Goal: Communication & Community: Connect with others

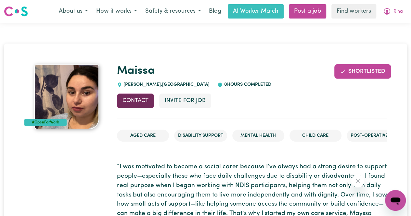
click at [151, 98] on button "Contact" at bounding box center [135, 101] width 37 height 14
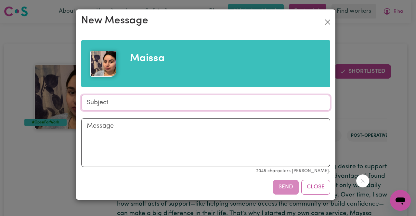
click at [148, 104] on input "Subject" at bounding box center [205, 103] width 249 height 16
type input "Aged Care support for [PERSON_NAME]"
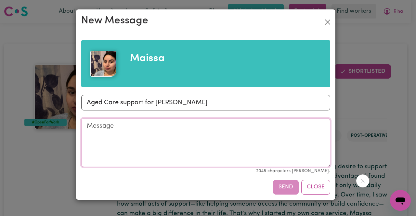
click at [144, 132] on textarea "Message" at bounding box center [205, 142] width 249 height 49
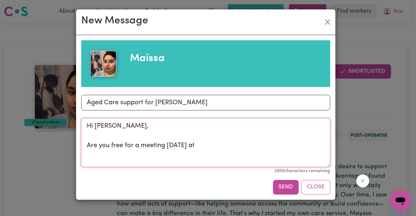
click at [107, 126] on textarea "Hi [PERSON_NAME], Are you free for a meeting [DATE] at" at bounding box center [205, 142] width 249 height 49
drag, startPoint x: 172, startPoint y: 147, endPoint x: 182, endPoint y: 147, distance: 10.1
click at [182, 147] on textarea "Hi [PERSON_NAME], Are you free for a meeting [DATE] at" at bounding box center [205, 142] width 249 height 49
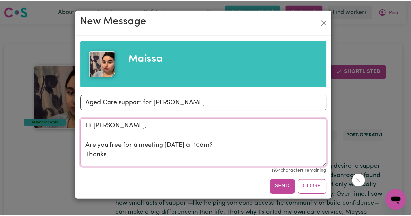
scroll to position [2, 0]
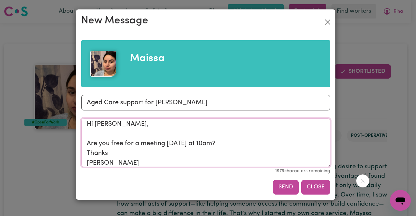
type textarea "Hi [PERSON_NAME], Are you free for a meeting [DATE] at 10am? Thanks [PERSON_NAM…"
click at [321, 185] on button "Close" at bounding box center [315, 187] width 29 height 14
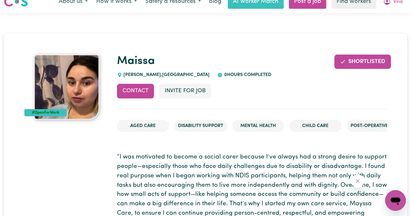
scroll to position [0, 0]
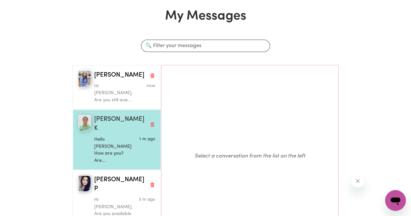
click at [118, 134] on div "Hello Satnam How are you? Are..." at bounding box center [114, 149] width 41 height 31
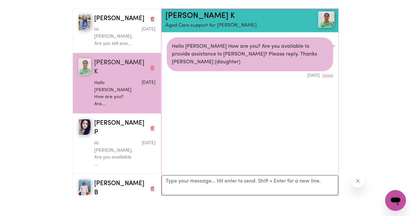
scroll to position [32, 0]
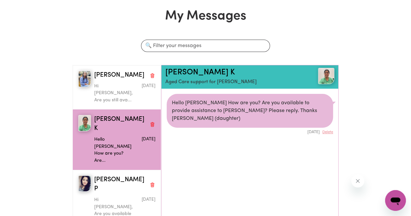
click at [222, 103] on div "Hello Satnam How are you? Are you available to provide assistance to Shanta? Pl…" at bounding box center [250, 111] width 166 height 34
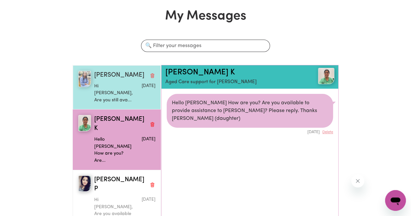
click at [113, 89] on p "Hi Sandeep, Are you still ava..." at bounding box center [114, 93] width 41 height 21
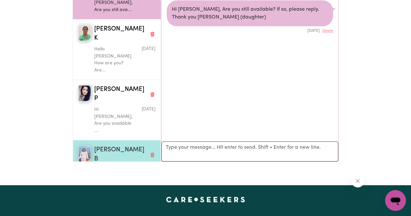
scroll to position [97, 0]
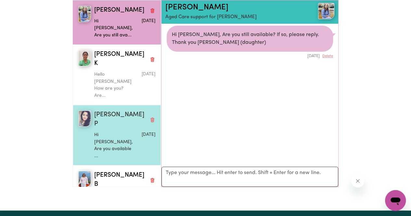
click at [115, 132] on p "Hi Krishna, Are you available ..." at bounding box center [114, 146] width 41 height 28
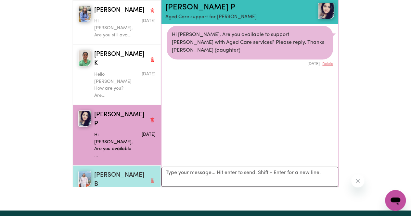
click at [107, 171] on span "Puspa B" at bounding box center [120, 180] width 53 height 19
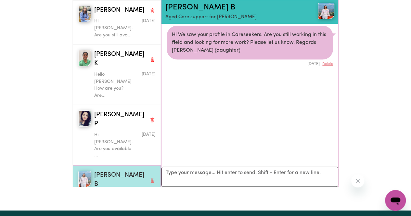
click at [83, 171] on img "button" at bounding box center [84, 179] width 13 height 16
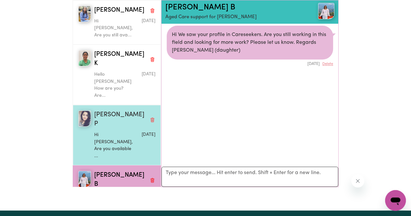
click at [111, 110] on span "Krishna Jyoti P" at bounding box center [120, 119] width 53 height 19
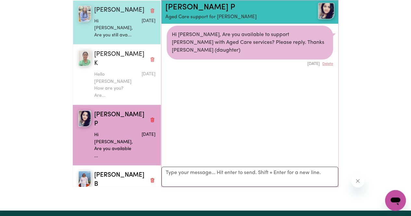
drag, startPoint x: 113, startPoint y: 50, endPoint x: 115, endPoint y: 36, distance: 14.4
click at [113, 50] on span "Satnam Kaur K" at bounding box center [120, 59] width 53 height 19
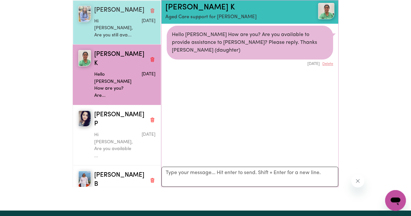
click at [112, 9] on span "Sandeep K" at bounding box center [119, 10] width 50 height 9
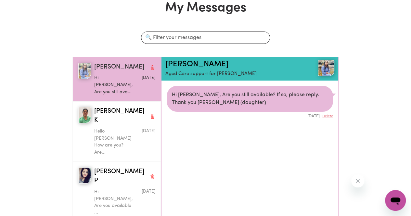
scroll to position [0, 0]
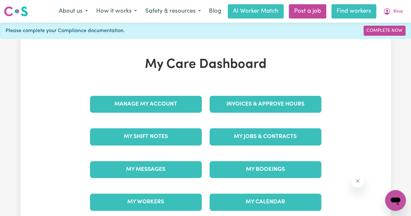
click at [356, 14] on link "Find workers" at bounding box center [353, 11] width 45 height 14
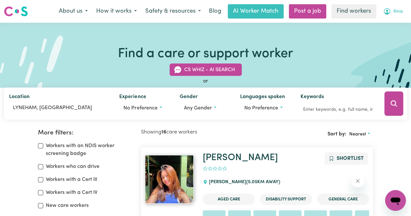
click at [397, 14] on span "Rina" at bounding box center [397, 11] width 9 height 7
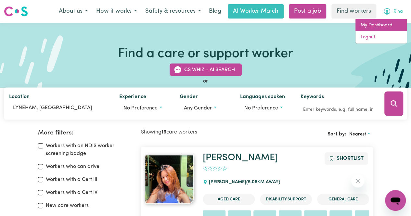
click at [363, 26] on link "My Dashboard" at bounding box center [380, 25] width 51 height 12
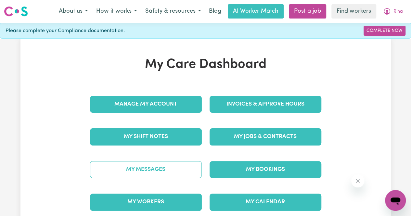
click at [145, 168] on link "My Messages" at bounding box center [146, 169] width 112 height 17
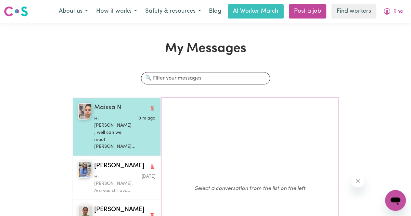
click at [118, 122] on p "Hi Rina , well can we meet tom..." at bounding box center [114, 132] width 41 height 35
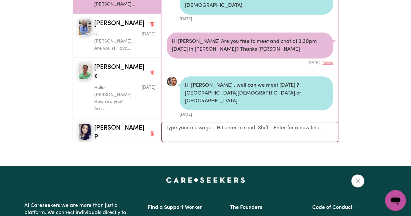
scroll to position [162, 0]
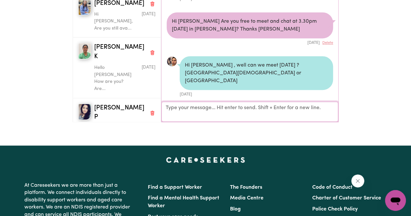
click at [234, 107] on textarea "Your reply" at bounding box center [249, 112] width 177 height 20
click at [230, 113] on textarea "Hi. Can we meet today at 3,30pm at O'Connor?" at bounding box center [249, 111] width 177 height 19
click at [209, 108] on textarea "Hi. Can we meet today at 3.30pm at O'Connor?" at bounding box center [249, 111] width 177 height 19
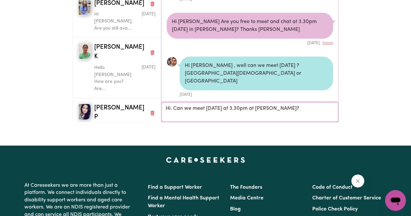
drag, startPoint x: 206, startPoint y: 109, endPoint x: 220, endPoint y: 110, distance: 14.4
click at [220, 110] on textarea "Hi. Can we meet Today at 3.30pm at O'Connor?" at bounding box center [249, 111] width 177 height 19
click at [294, 104] on textarea "Hi. Can we meet Today at 3.30pm at O'Connor?" at bounding box center [249, 111] width 177 height 19
type textarea "Hi. Can we meet Today at 3.30pm at O'Connor?"
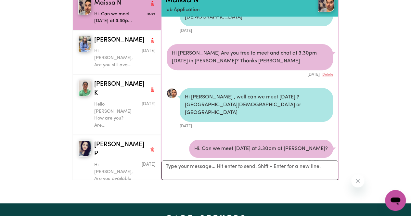
scroll to position [162, 0]
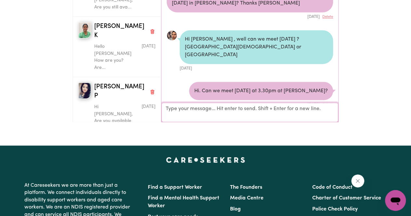
click at [223, 113] on textarea "Your reply" at bounding box center [249, 111] width 177 height 19
click at [325, 102] on button "Delete" at bounding box center [327, 105] width 11 height 6
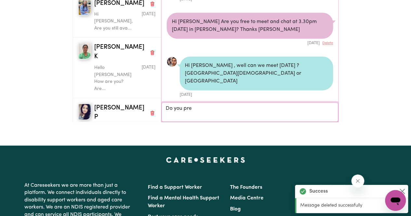
click at [201, 109] on textarea "Do you pre" at bounding box center [249, 111] width 177 height 19
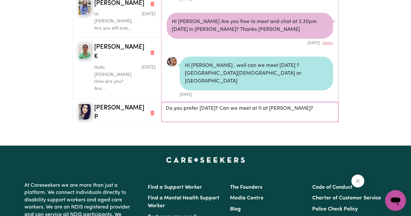
type textarea "Do you prefer tomorrow? Can we meet at 11 at O'Connor?"
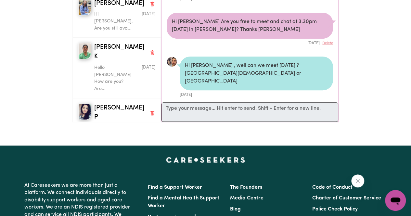
scroll to position [169, 0]
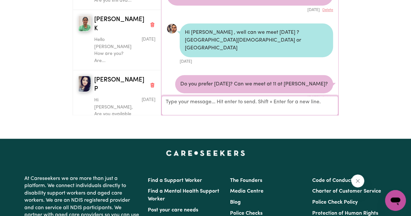
click at [287, 108] on textarea "Your reply" at bounding box center [249, 105] width 177 height 19
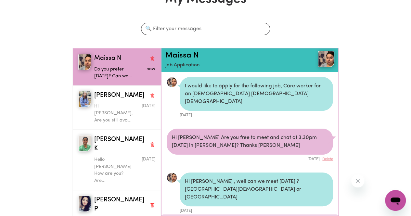
scroll to position [39, 0]
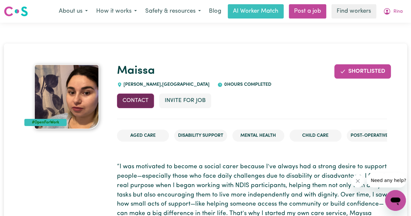
click at [136, 103] on button "Contact" at bounding box center [135, 101] width 37 height 14
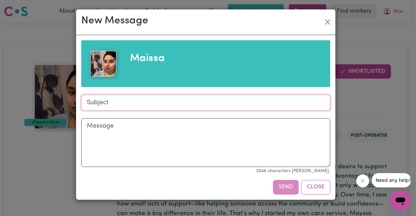
click at [137, 103] on input "Subject" at bounding box center [205, 103] width 249 height 16
type input "Aged Care support for [PERSON_NAME]"
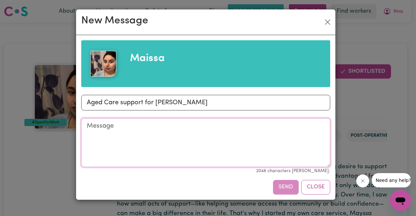
click at [132, 134] on textarea "Message" at bounding box center [205, 142] width 249 height 49
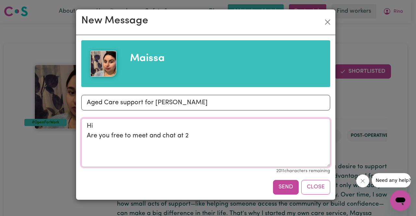
click at [185, 136] on textarea "Hi Are you free to meet and chat at 2" at bounding box center [205, 142] width 249 height 49
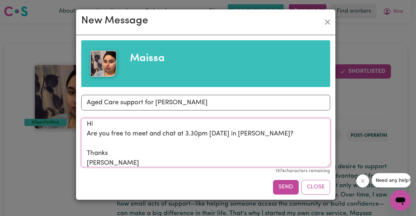
click at [111, 124] on textarea "Hi Are you free to meet and chat at 3.30pm today in O'Connor? Thanks Rina" at bounding box center [205, 142] width 249 height 49
type textarea "Hi Maissa Are you free to meet and chat at 3.30pm today in O'Connor? Thanks Rina"
click at [285, 186] on button "Send" at bounding box center [286, 187] width 26 height 14
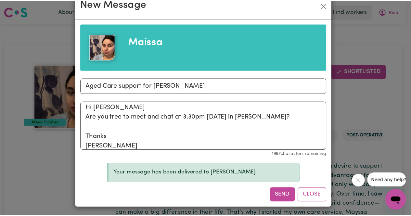
scroll to position [17, 0]
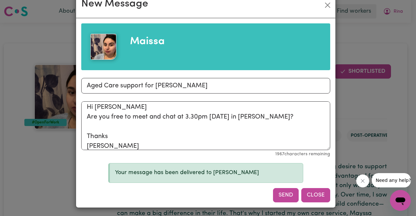
click at [317, 198] on button "Close" at bounding box center [315, 195] width 29 height 14
